Goal: Find specific page/section: Find specific page/section

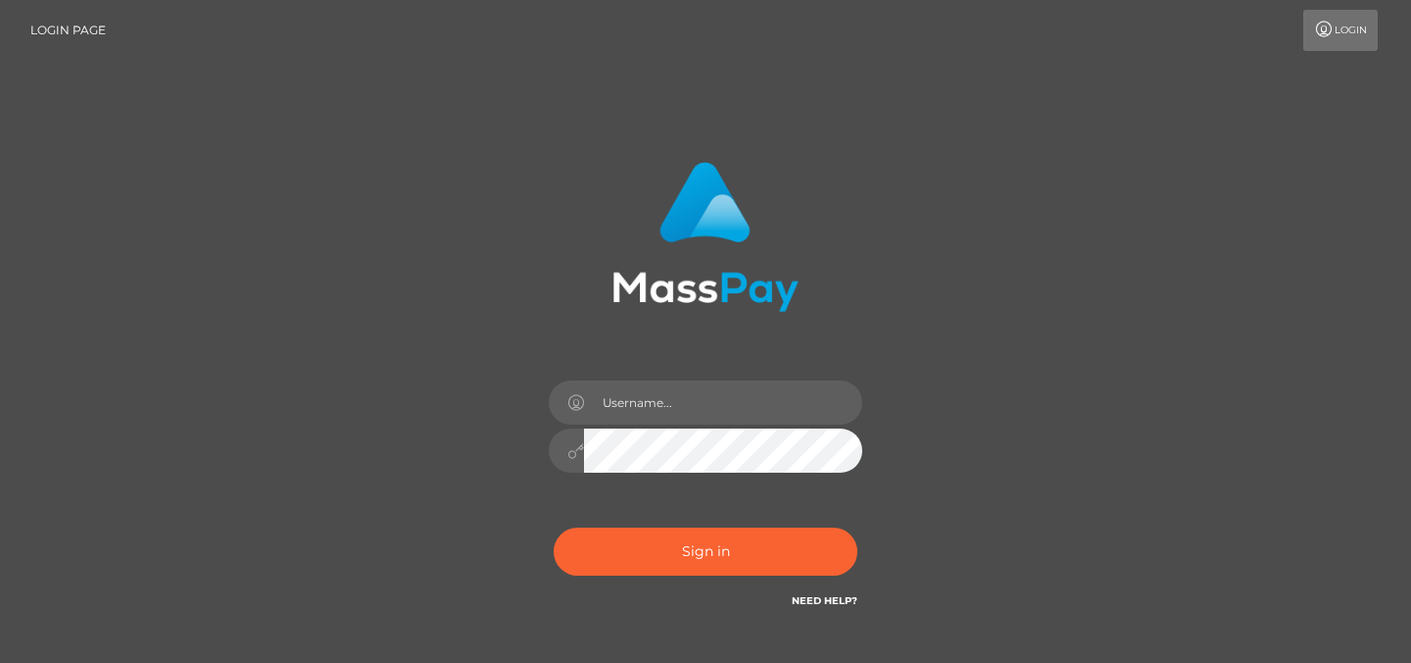
click at [665, 424] on div at bounding box center [705, 441] width 343 height 150
click at [662, 410] on input "text" at bounding box center [723, 402] width 278 height 44
type input "Sefina.nvisionu"
click at [688, 536] on button "Sign in" at bounding box center [706, 551] width 304 height 48
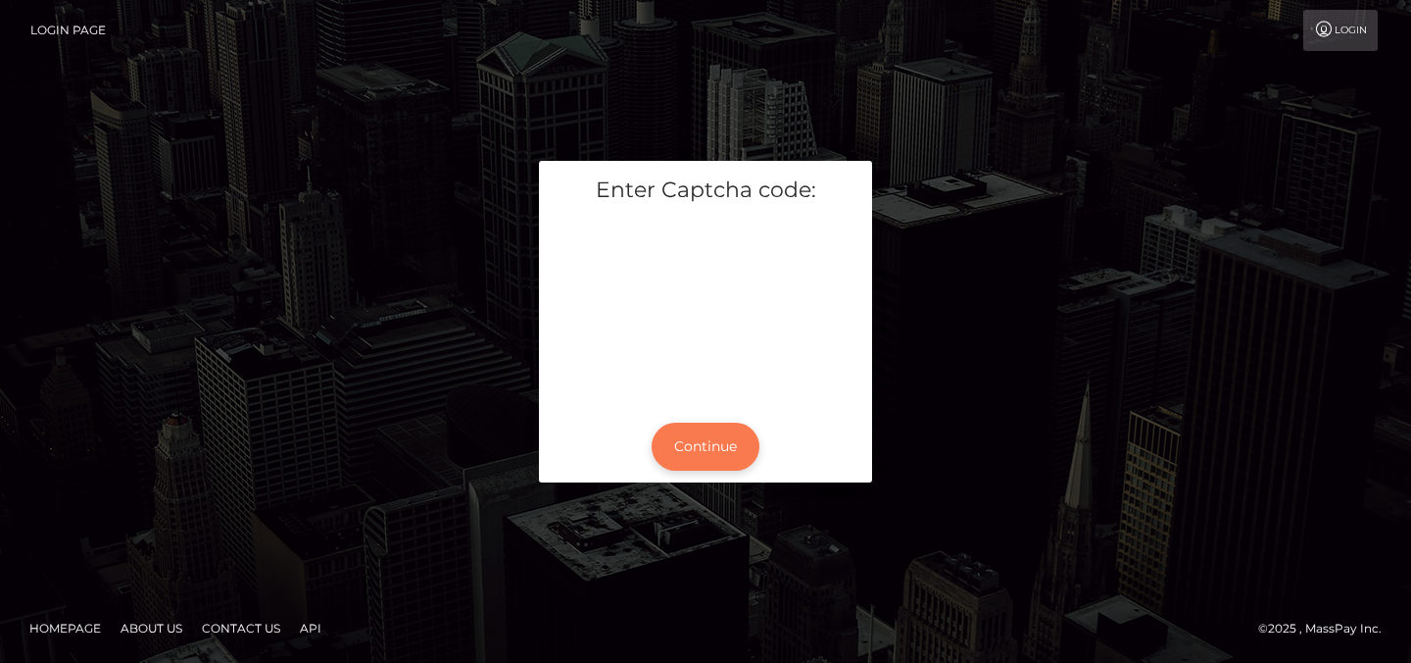
click at [689, 456] on button "Continue" at bounding box center [706, 446] width 108 height 48
click at [689, 457] on button "Continue" at bounding box center [706, 446] width 108 height 48
click at [688, 451] on button "Continue" at bounding box center [706, 446] width 108 height 48
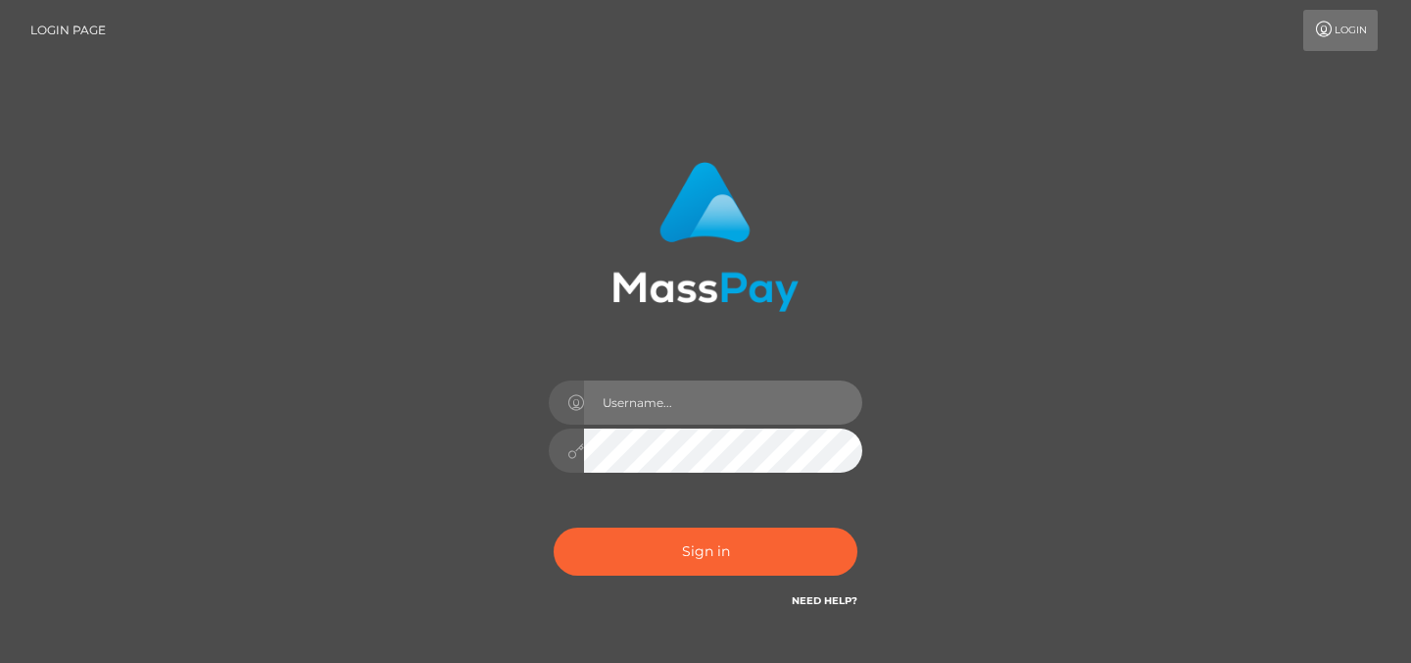
click at [633, 405] on input "text" at bounding box center [723, 402] width 278 height 44
type input "Sefina.nvisionu"
click at [630, 398] on input "Sefina.nvisionu" at bounding box center [723, 402] width 278 height 44
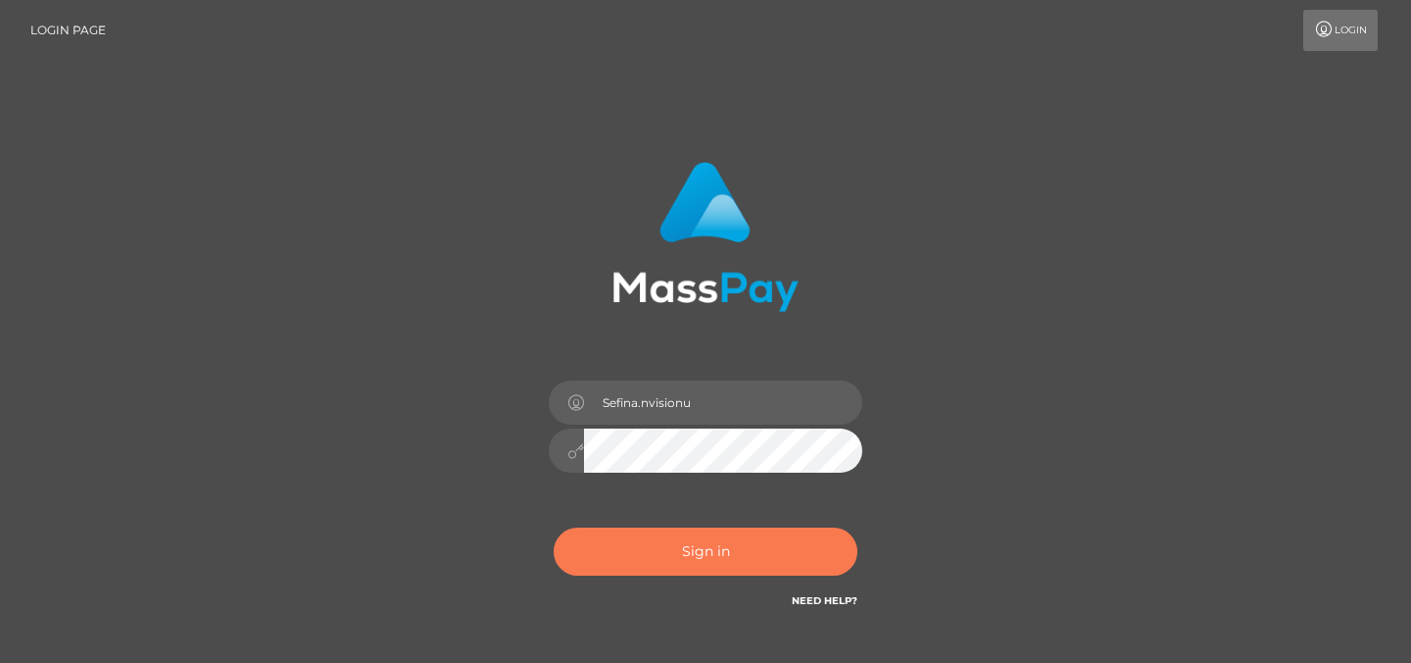
click at [617, 554] on button "Sign in" at bounding box center [706, 551] width 304 height 48
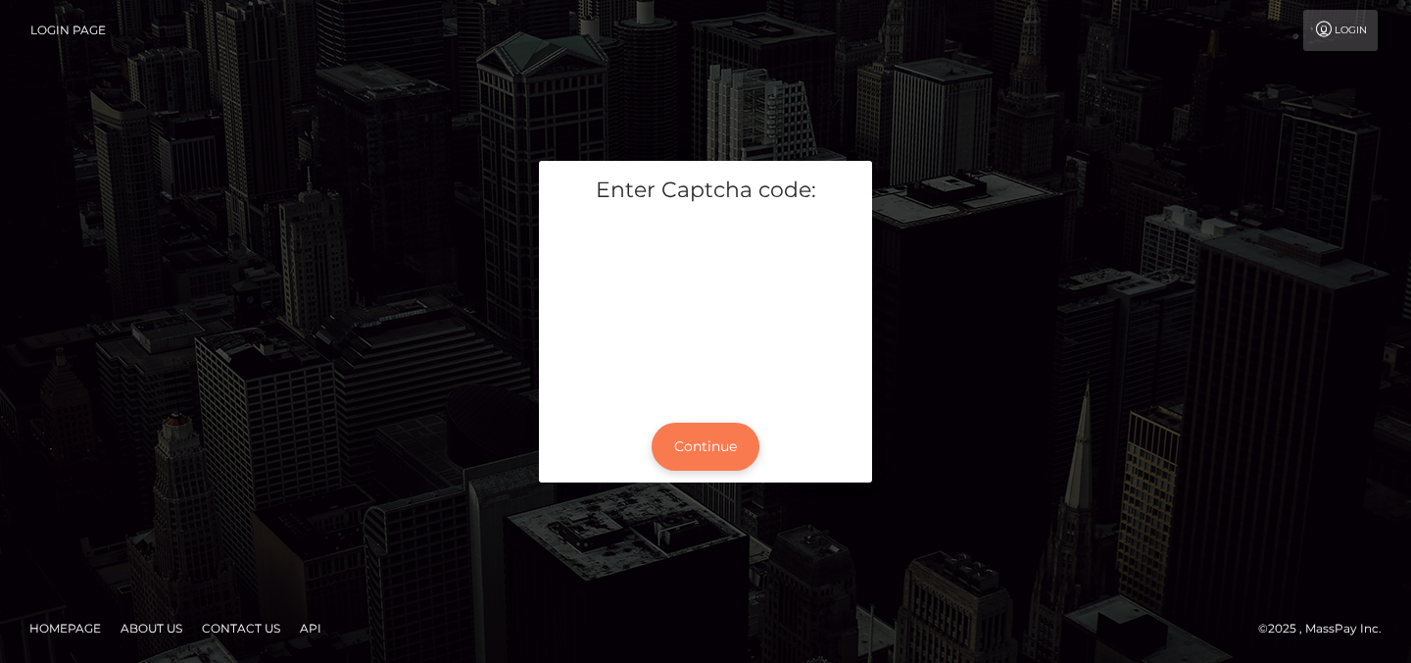
click at [710, 449] on button "Continue" at bounding box center [706, 446] width 108 height 48
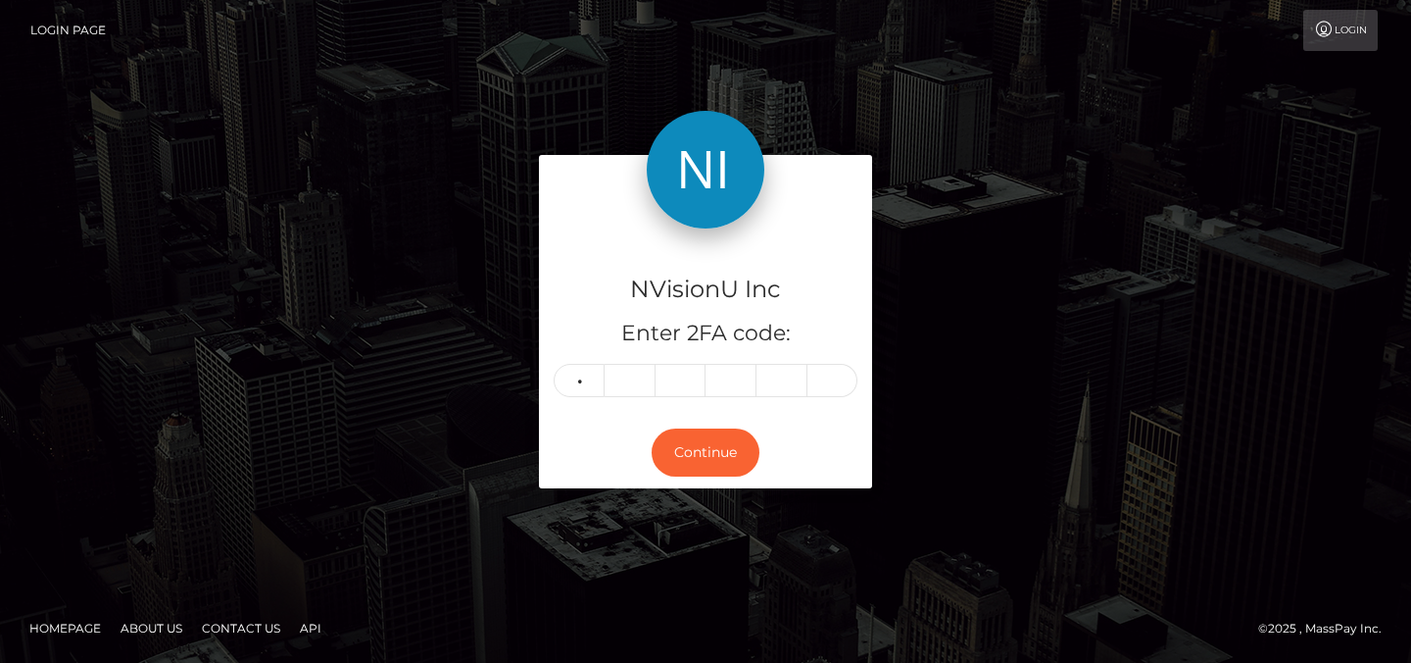
type input "5"
type input "8"
type input "5"
type input "2"
type input "0"
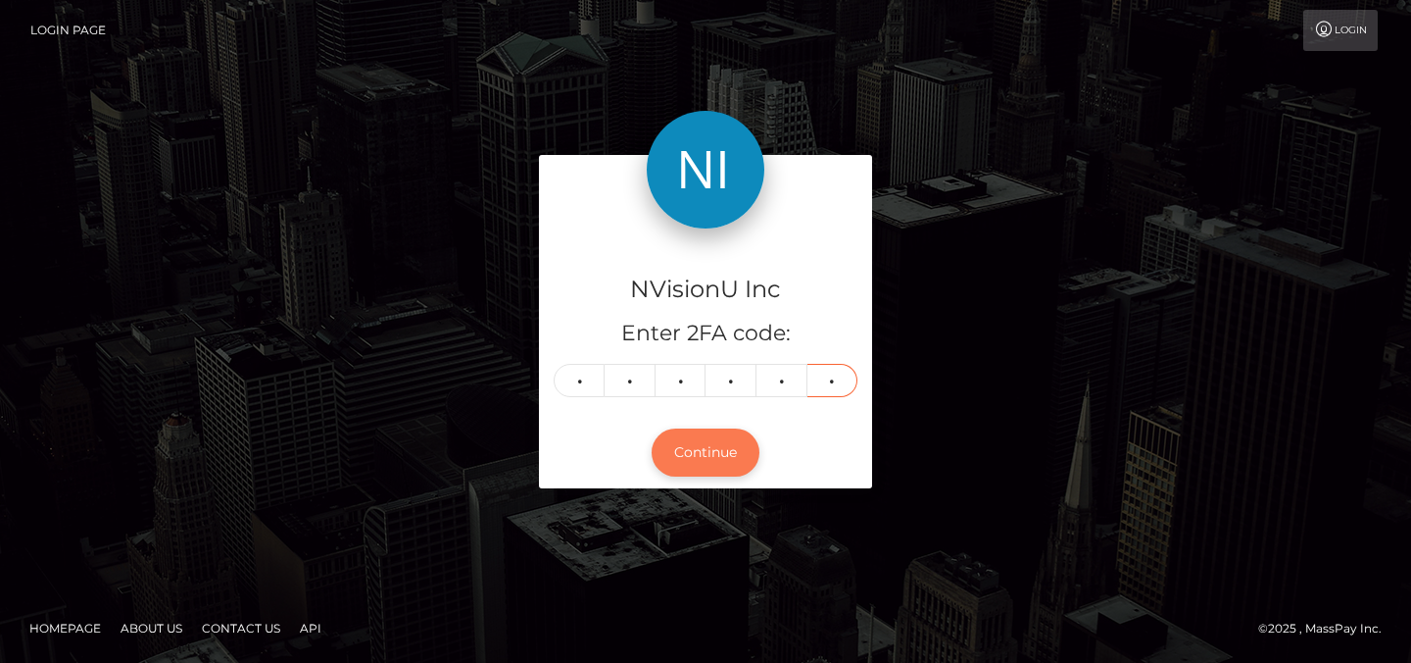
type input "1"
click at [722, 451] on button "Continue" at bounding box center [706, 452] width 108 height 48
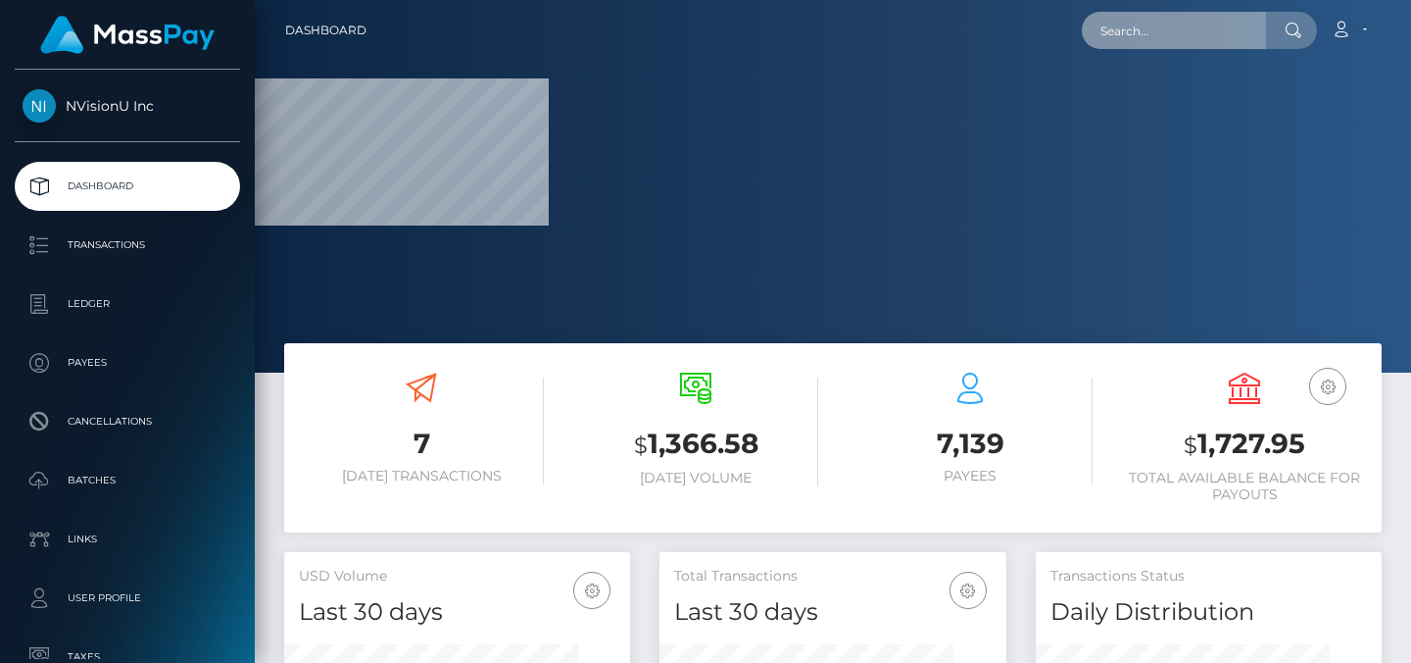
click at [1132, 38] on input "text" at bounding box center [1174, 30] width 184 height 37
paste input "1093550"
type input "1093550"
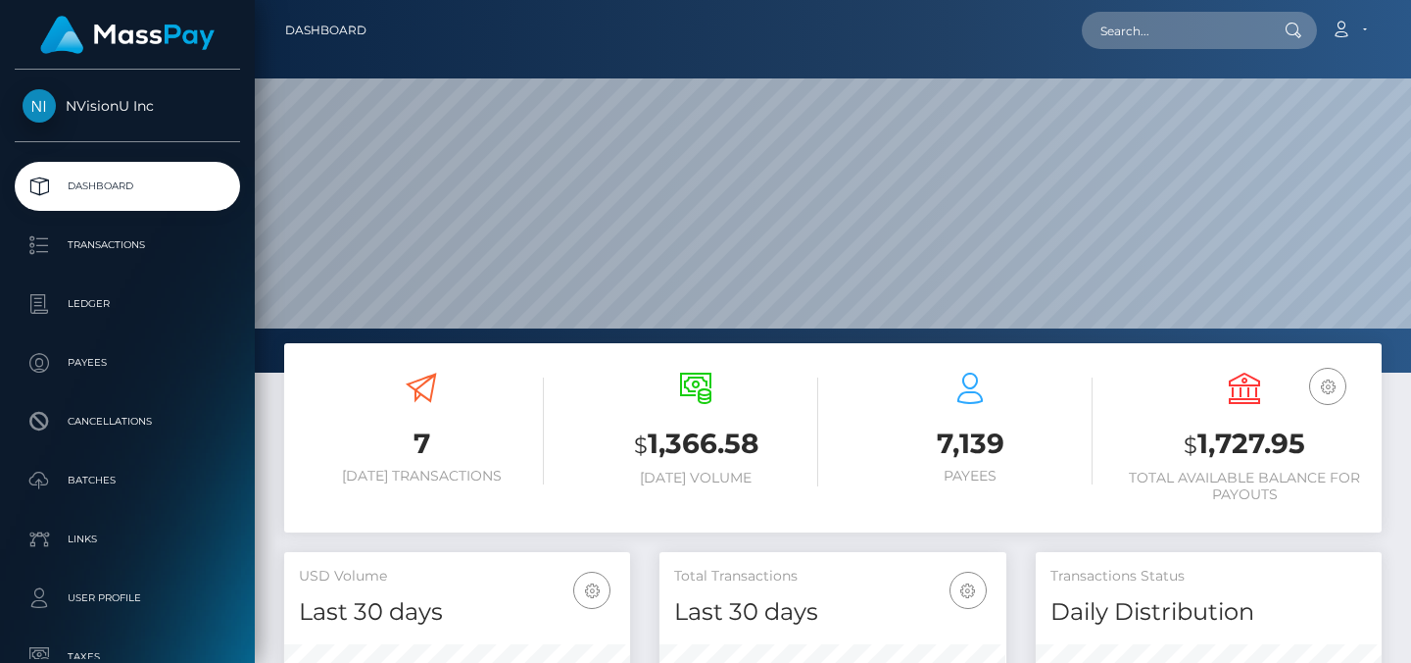
scroll to position [348, 347]
click at [1195, 36] on input "text" at bounding box center [1174, 30] width 184 height 37
paste input "1093550"
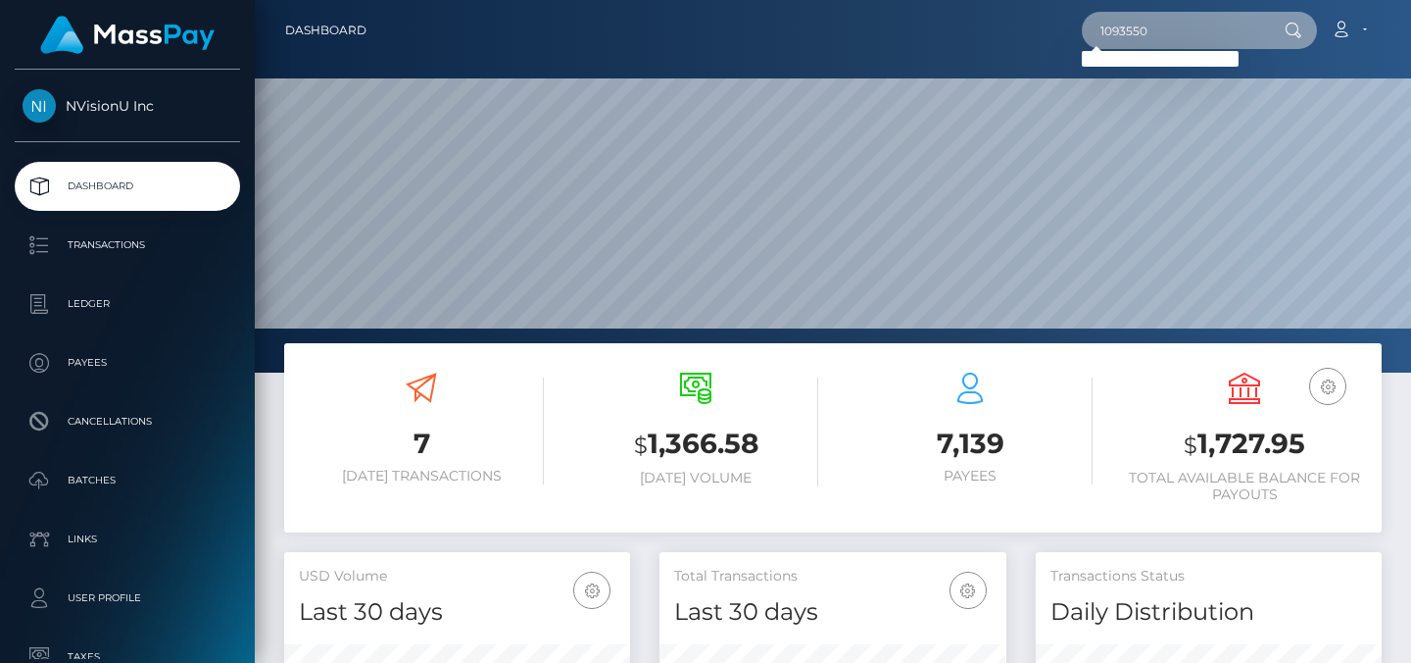
type input "1093550"
